Goal: Find specific page/section: Find specific page/section

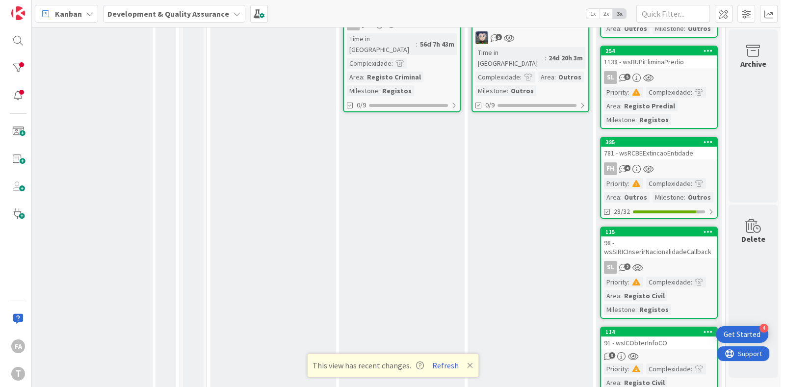
scroll to position [0, 36]
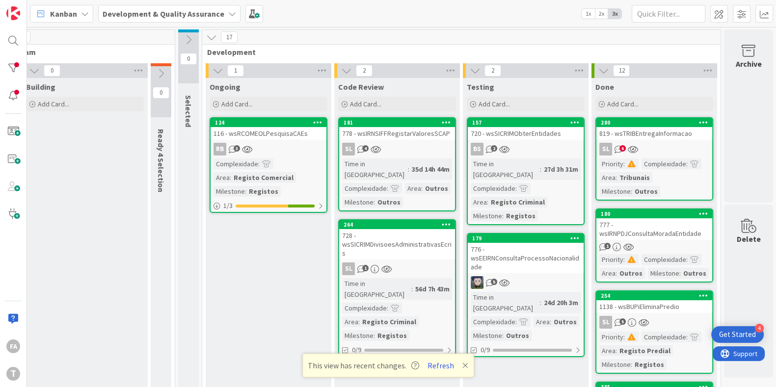
click at [408, 131] on div "778 - wsIRNSIFFRegistarValoresSCAP" at bounding box center [397, 133] width 116 height 13
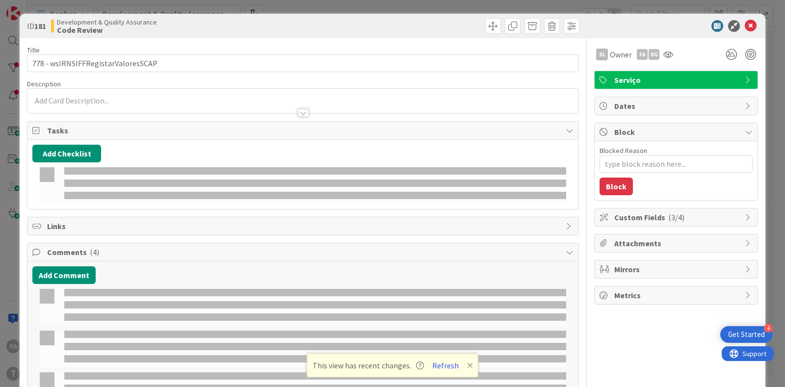
type textarea "x"
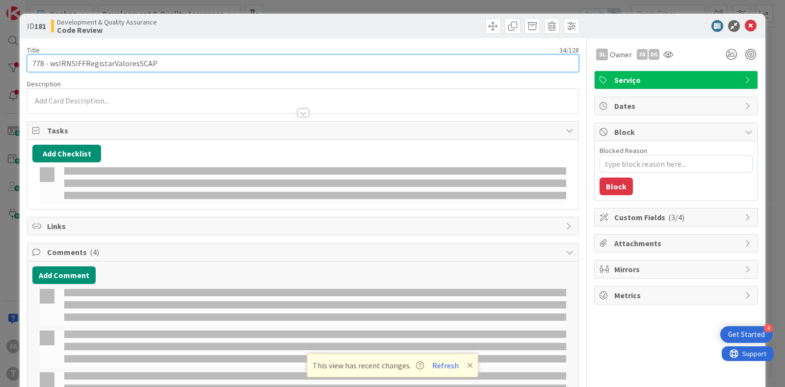
click at [106, 61] on input "778 - wsIRNSIFFRegistarValoresSCAP" at bounding box center [303, 63] width 552 height 18
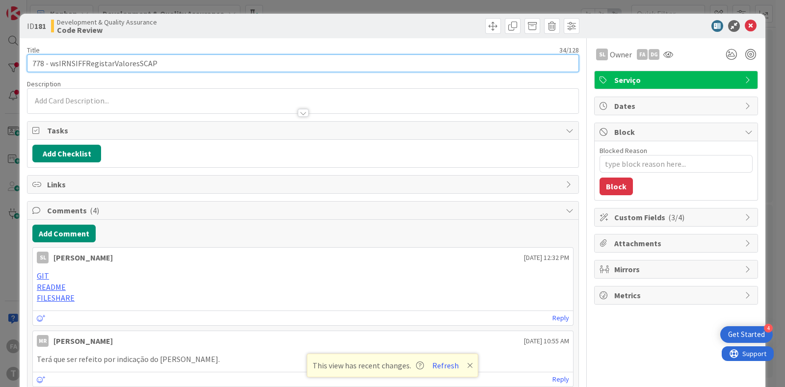
click at [106, 61] on input "778 - wsIRNSIFFRegistarValoresSCAP" at bounding box center [303, 63] width 552 height 18
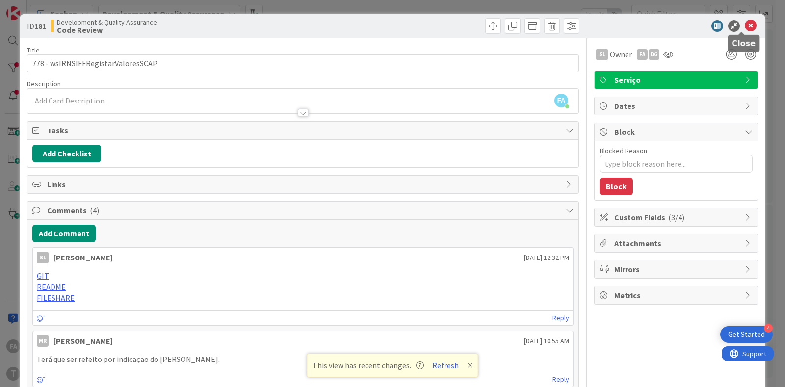
click at [745, 24] on icon at bounding box center [751, 26] width 12 height 12
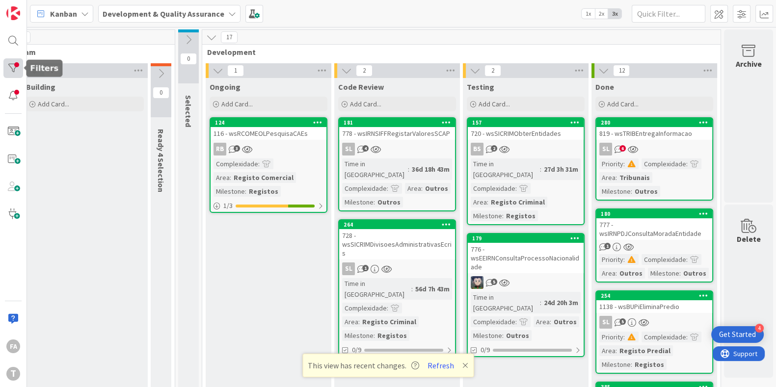
click at [16, 70] on div at bounding box center [13, 68] width 20 height 20
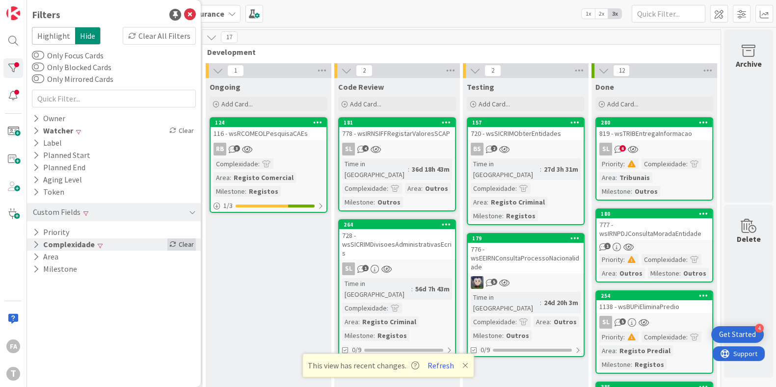
click at [177, 244] on div "Clear" at bounding box center [181, 245] width 28 height 12
